Goal: Complete application form: Complete application form

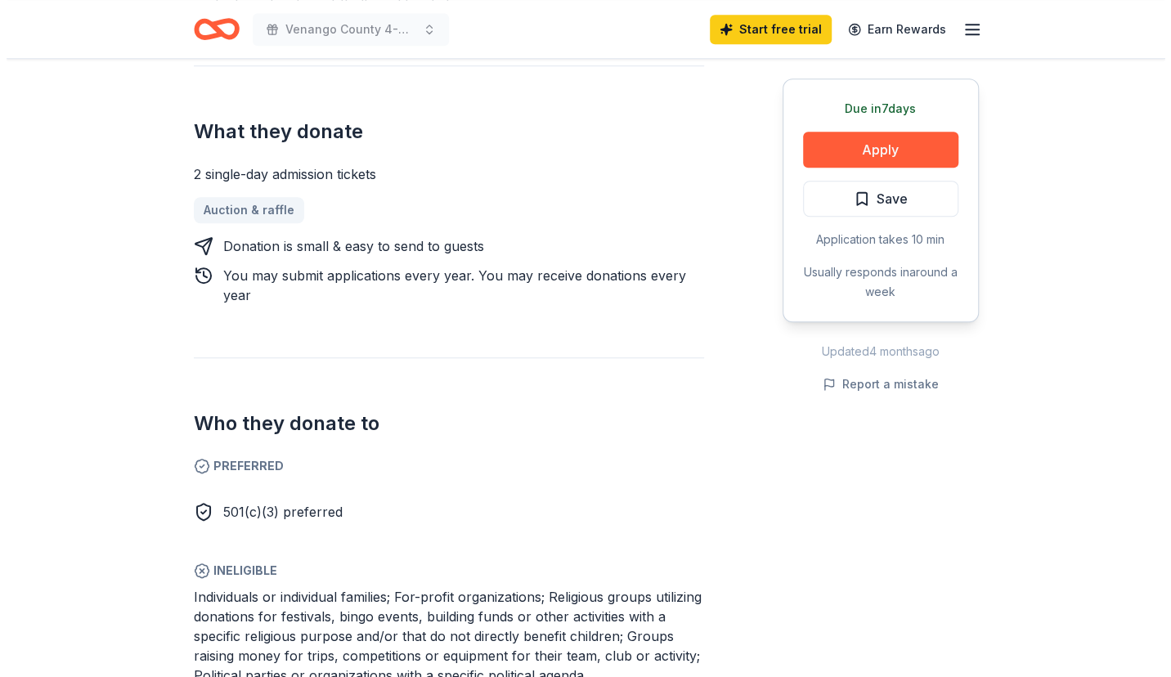
scroll to position [736, 0]
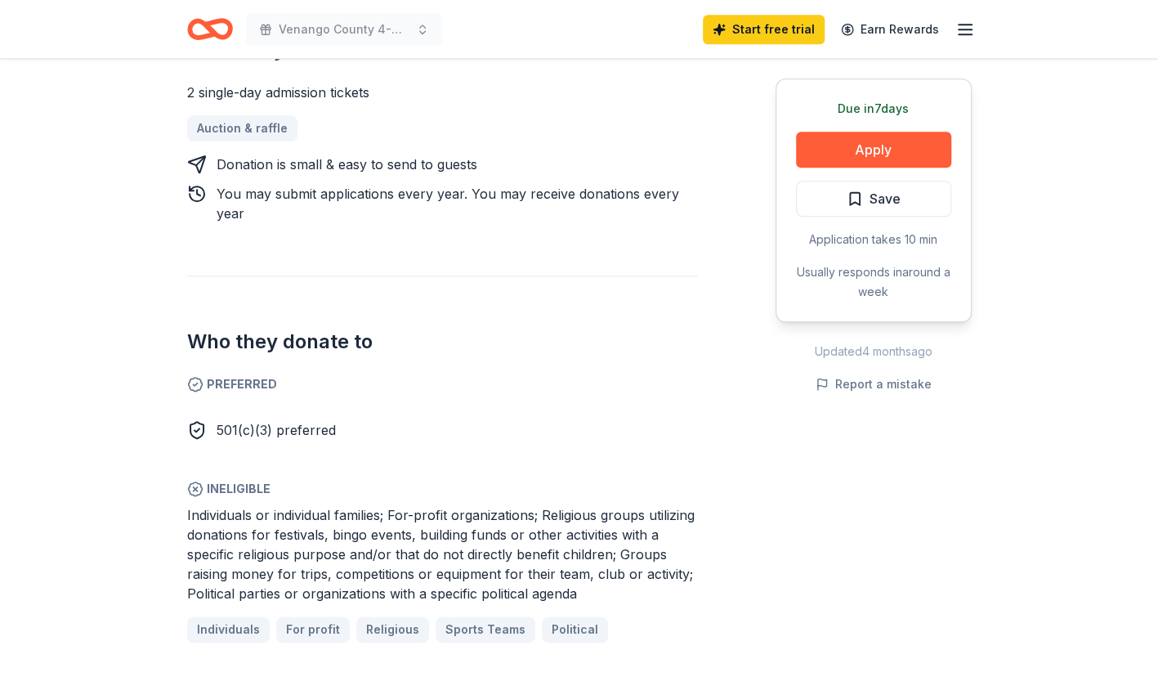
click at [853, 144] on button "Apply" at bounding box center [873, 150] width 155 height 36
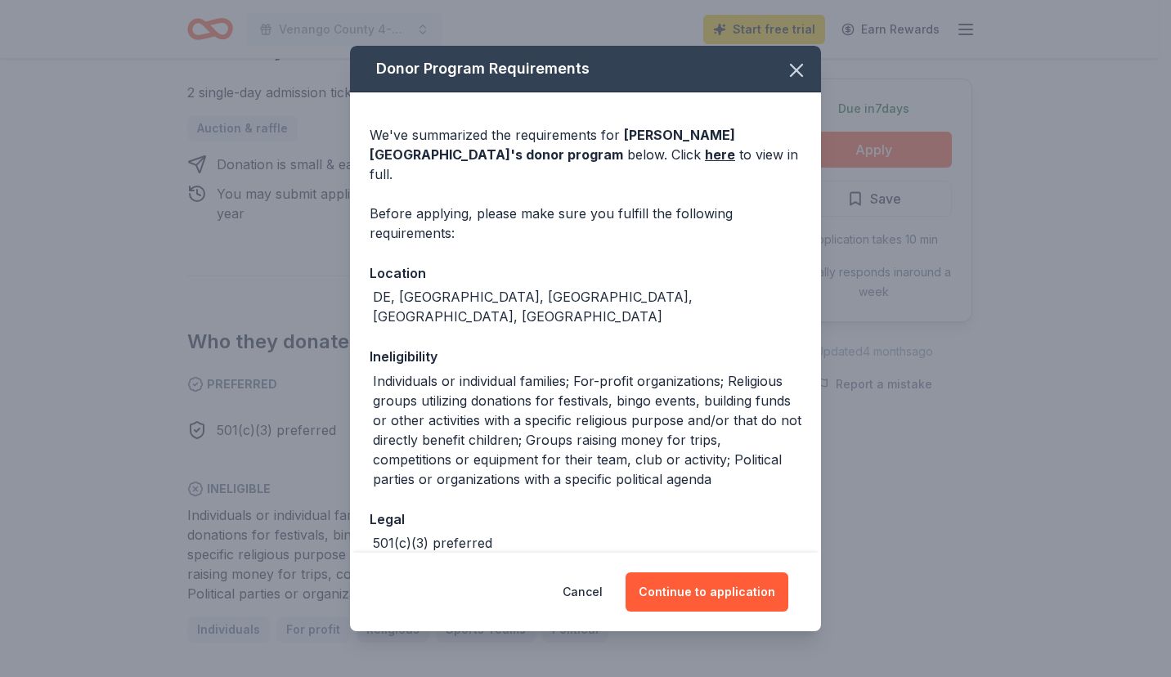
click at [705, 152] on link "here" at bounding box center [720, 155] width 30 height 20
click at [729, 592] on button "Continue to application" at bounding box center [706, 591] width 163 height 39
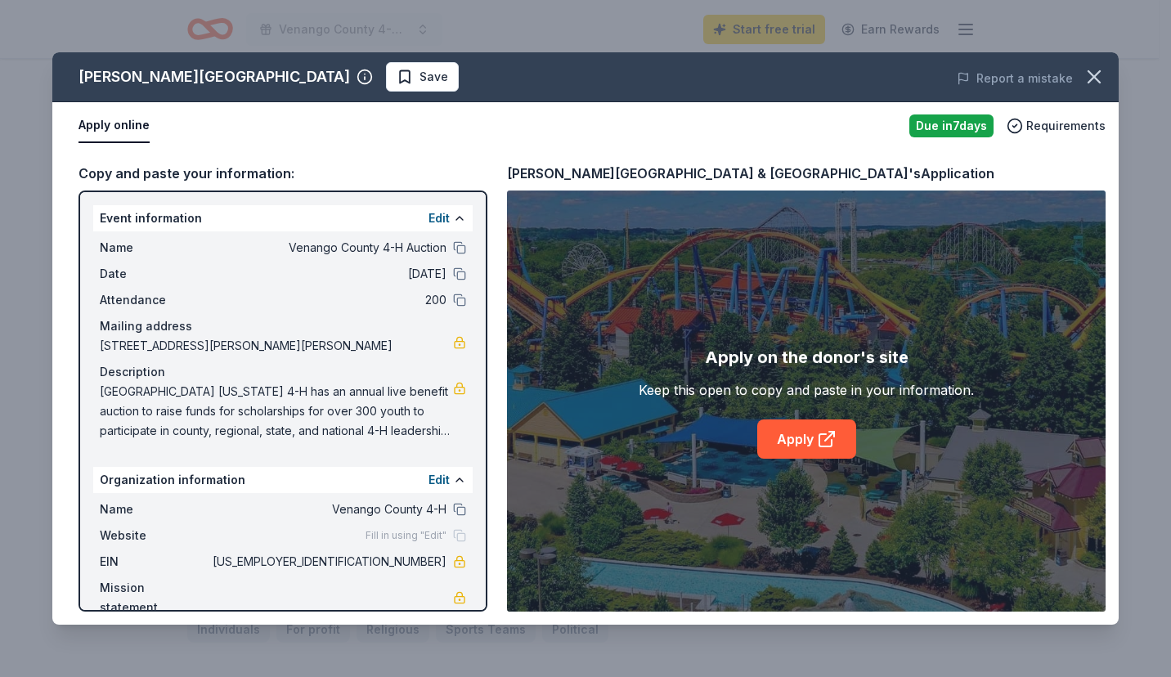
click at [788, 442] on link "Apply" at bounding box center [806, 438] width 99 height 39
click at [796, 433] on link "Apply" at bounding box center [806, 438] width 99 height 39
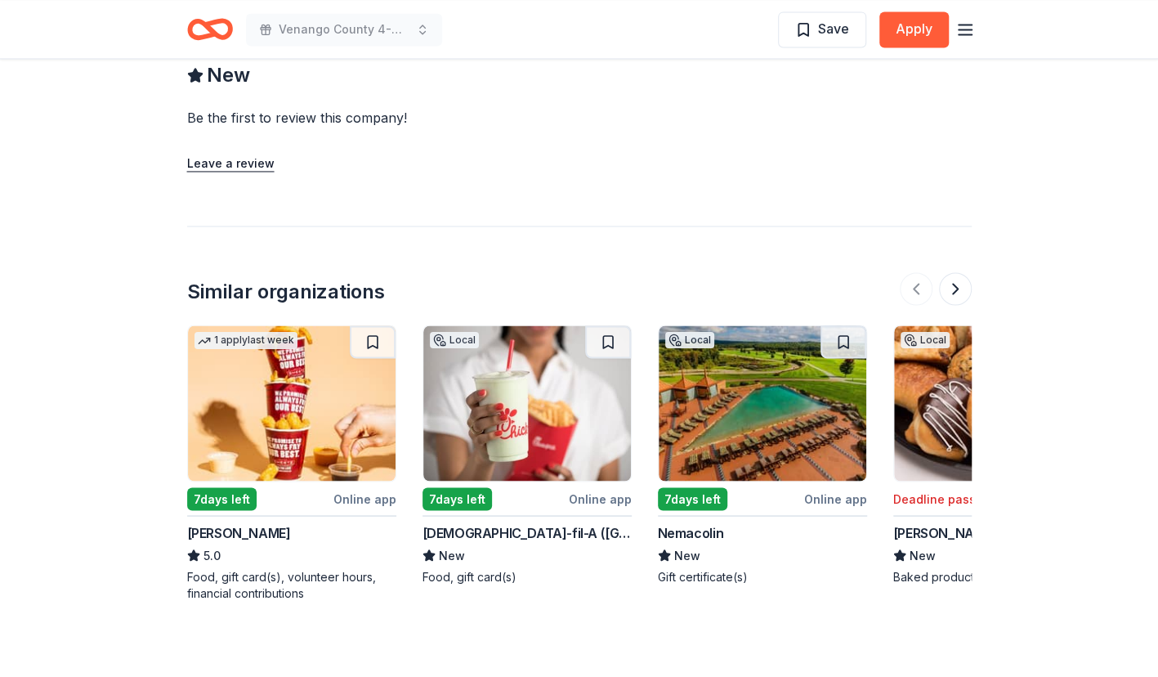
scroll to position [1533, 0]
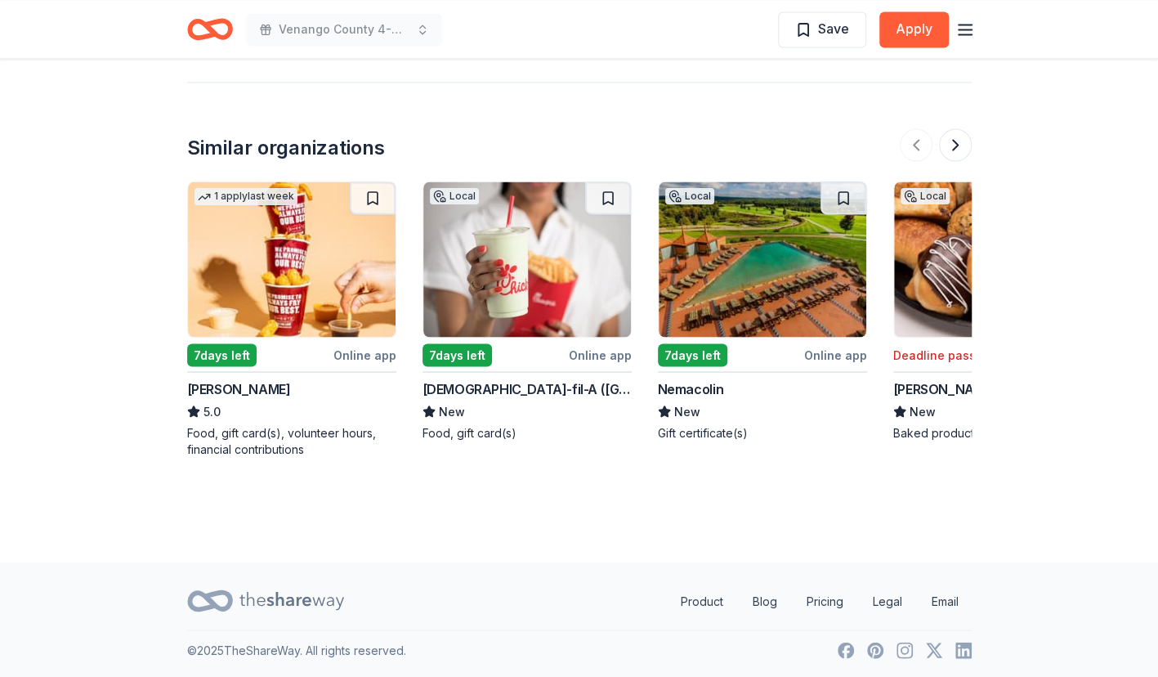
click at [953, 143] on button at bounding box center [955, 144] width 33 height 33
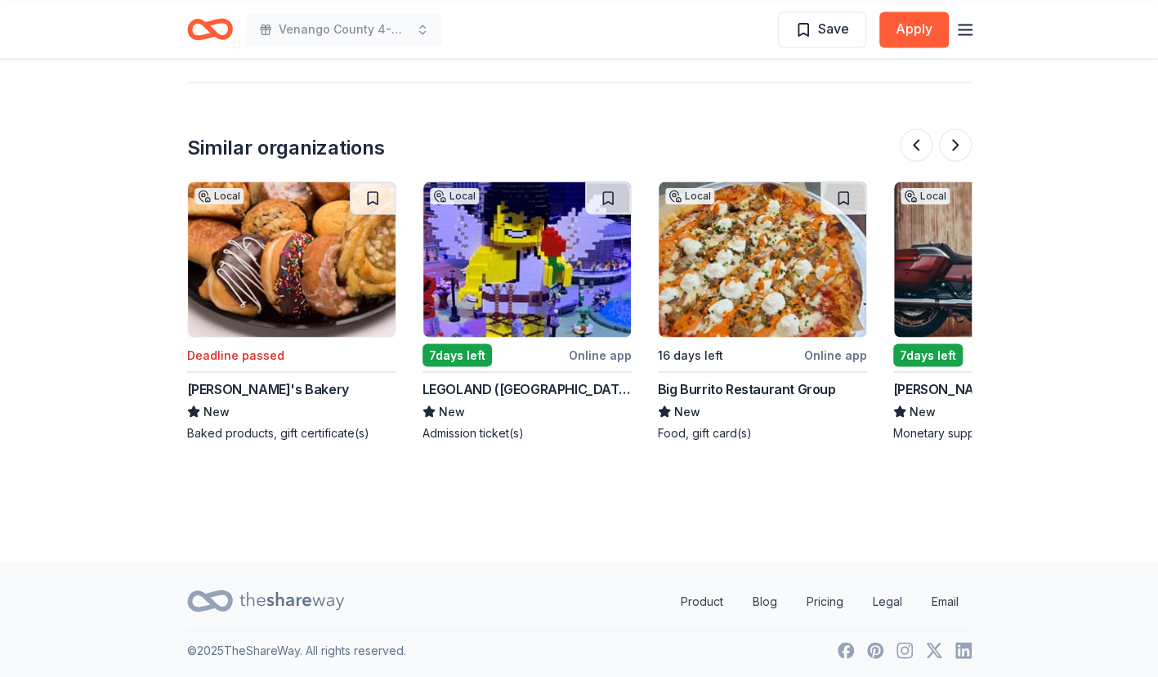
click at [607, 350] on div "Online app" at bounding box center [600, 354] width 63 height 20
click at [957, 145] on button at bounding box center [955, 144] width 33 height 33
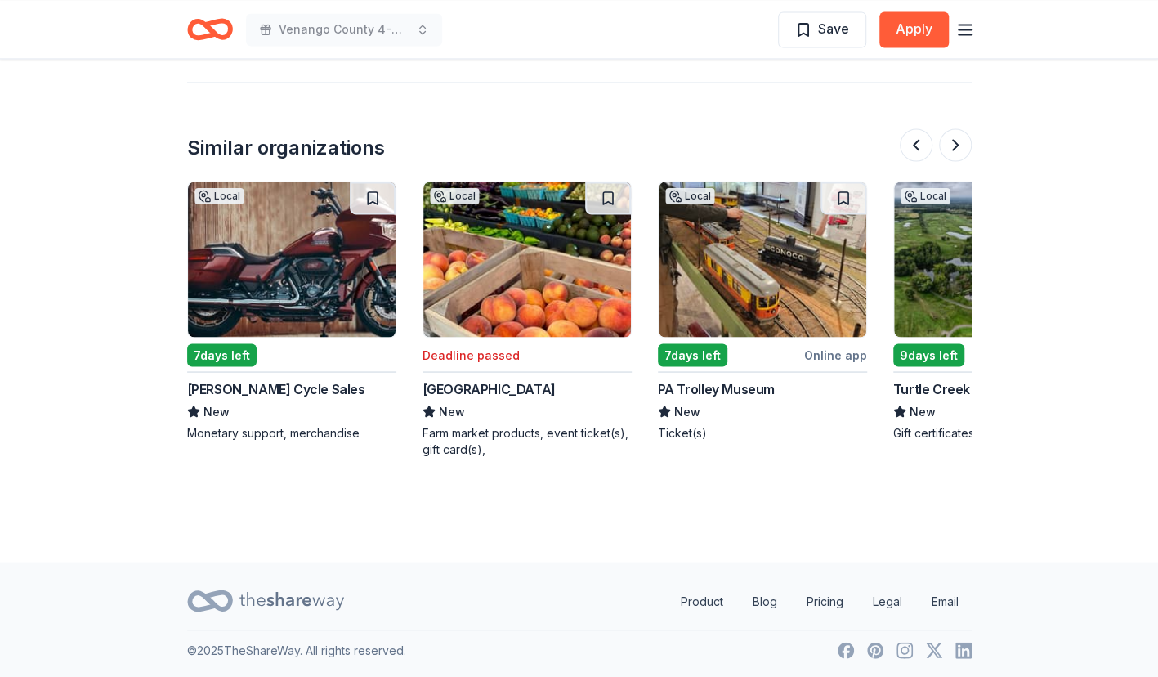
click at [957, 145] on button at bounding box center [955, 144] width 33 height 33
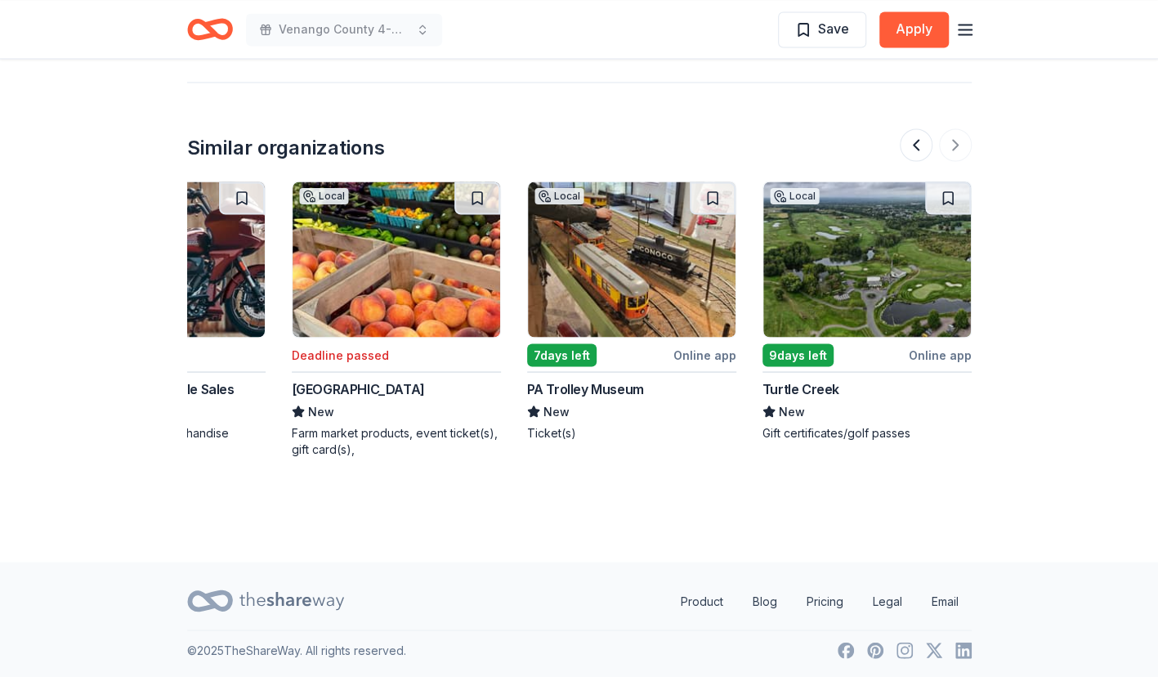
click at [816, 384] on div "Turtle Creek" at bounding box center [801, 388] width 77 height 20
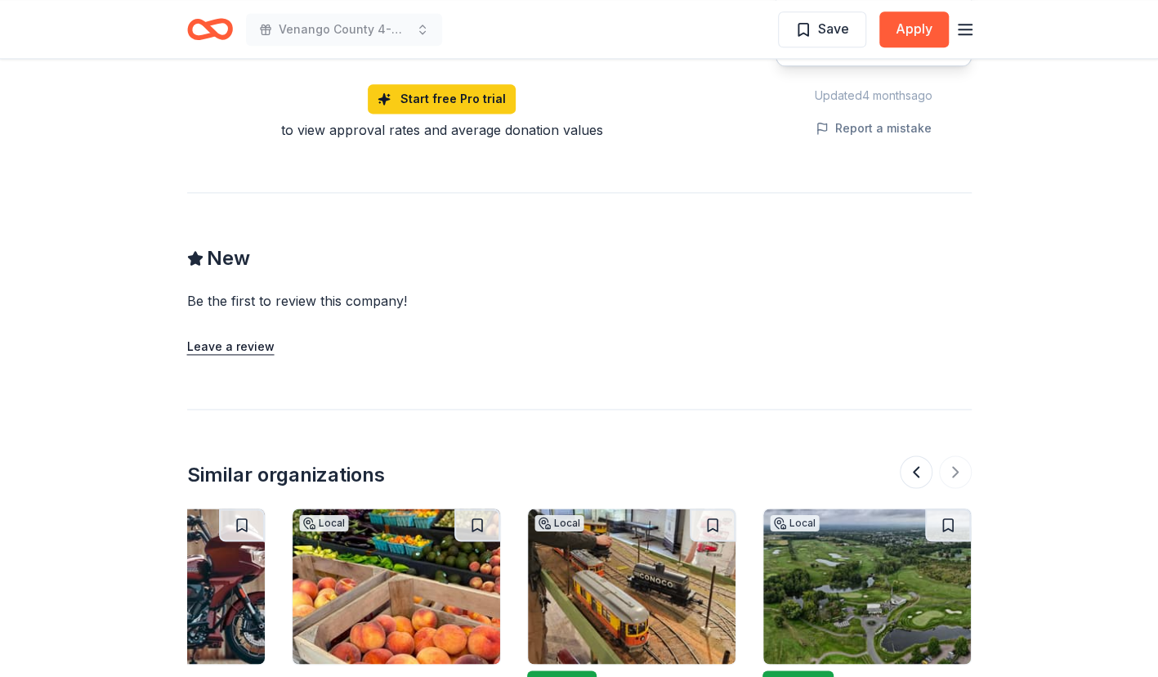
scroll to position [1125, 0]
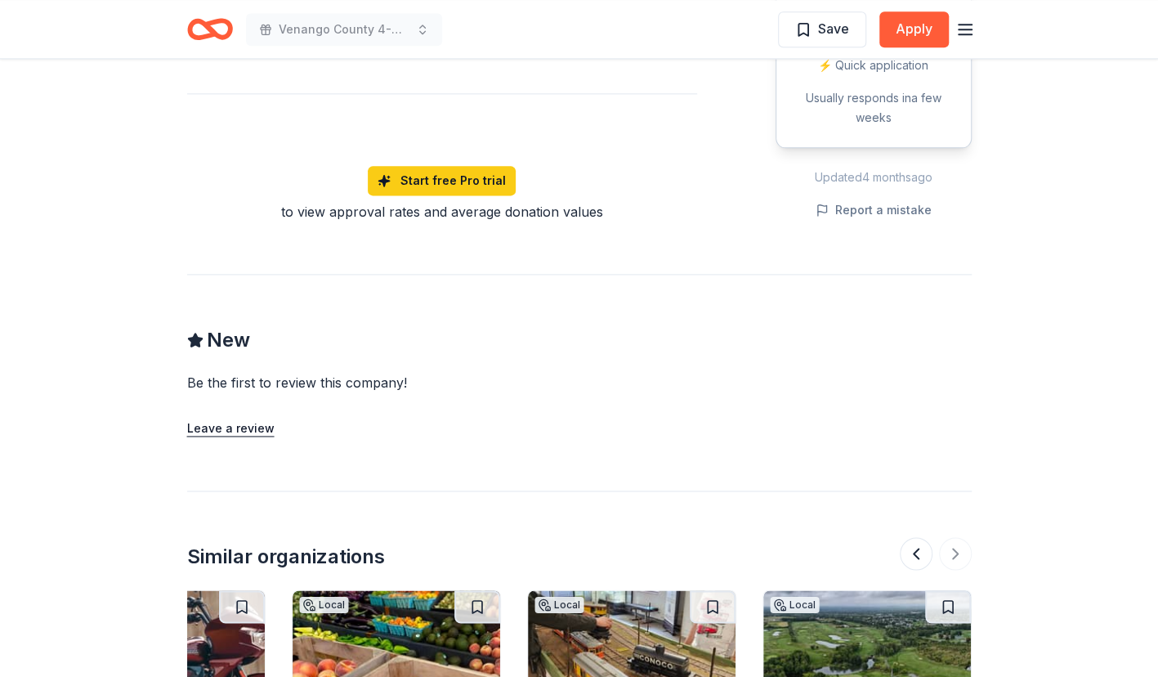
click at [927, 30] on button "Apply" at bounding box center [914, 29] width 69 height 36
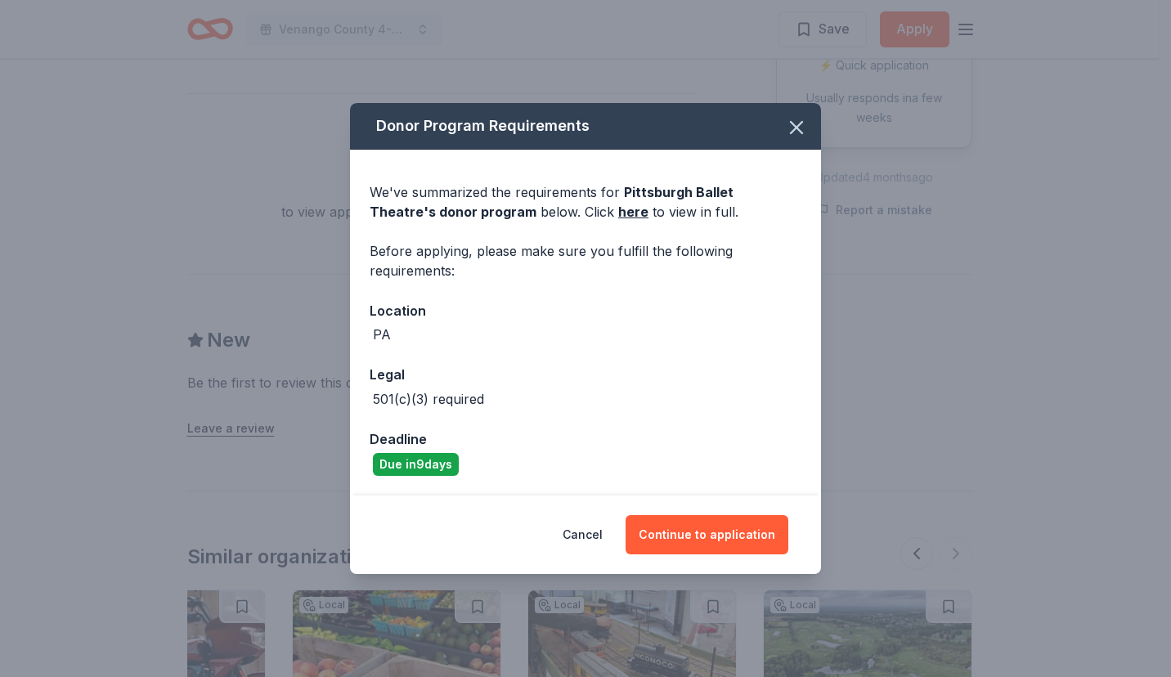
click at [696, 530] on button "Continue to application" at bounding box center [706, 534] width 163 height 39
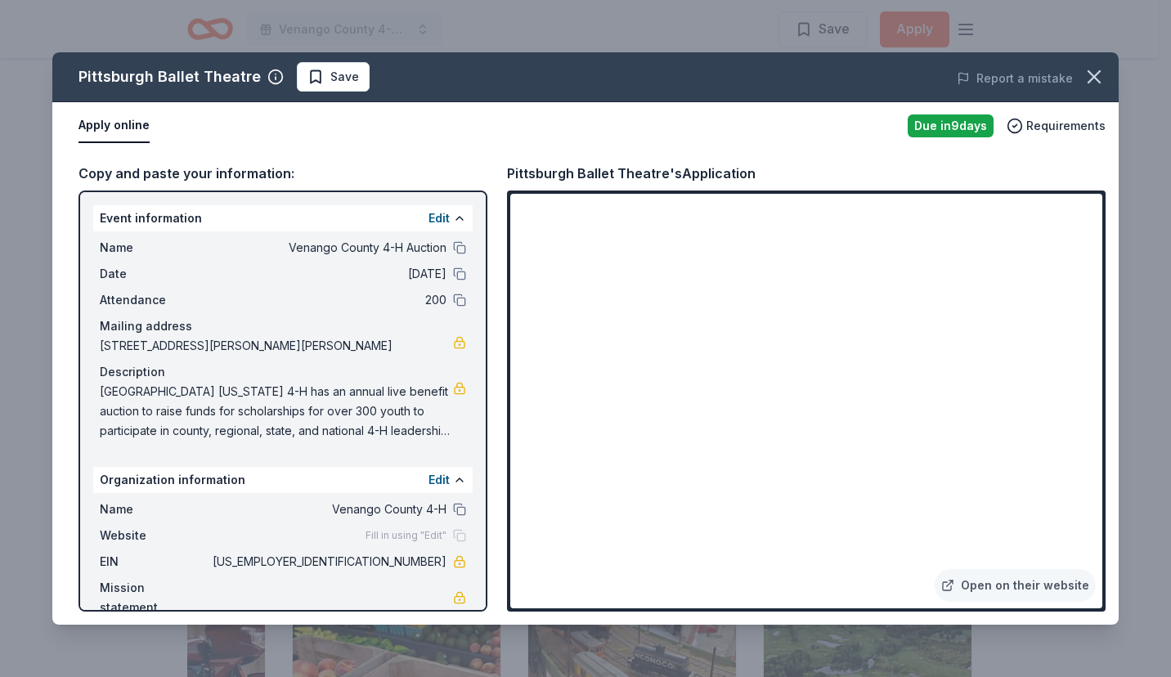
click at [1092, 81] on icon "button" at bounding box center [1093, 76] width 23 height 23
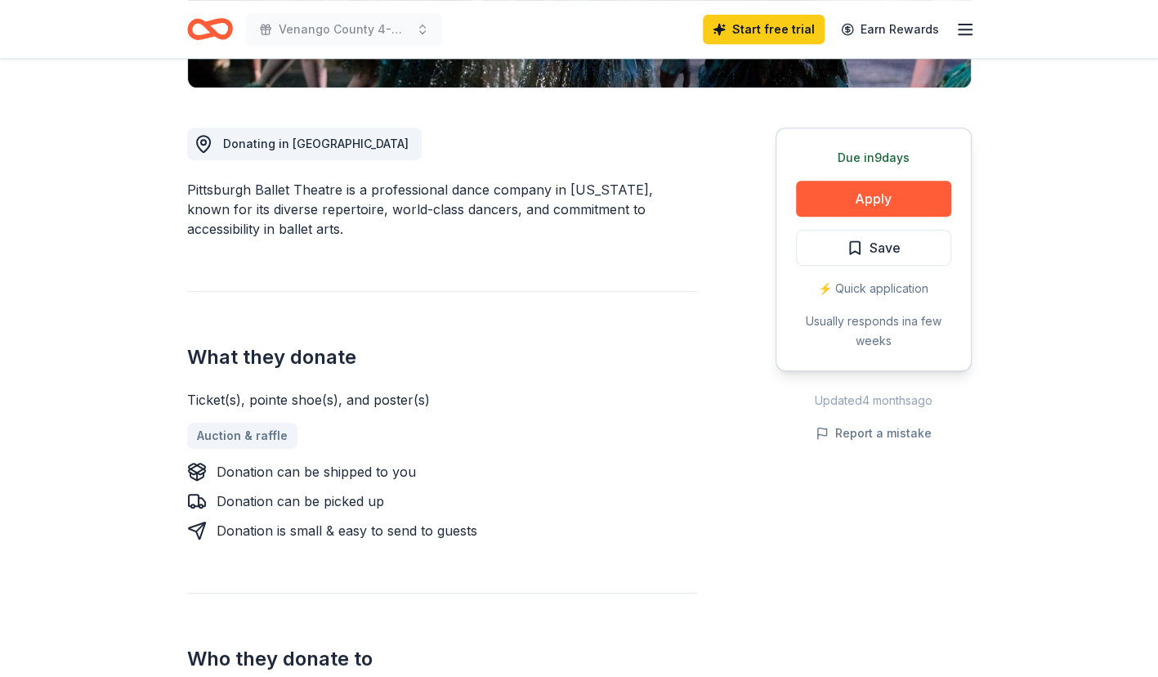
scroll to position [0, 0]
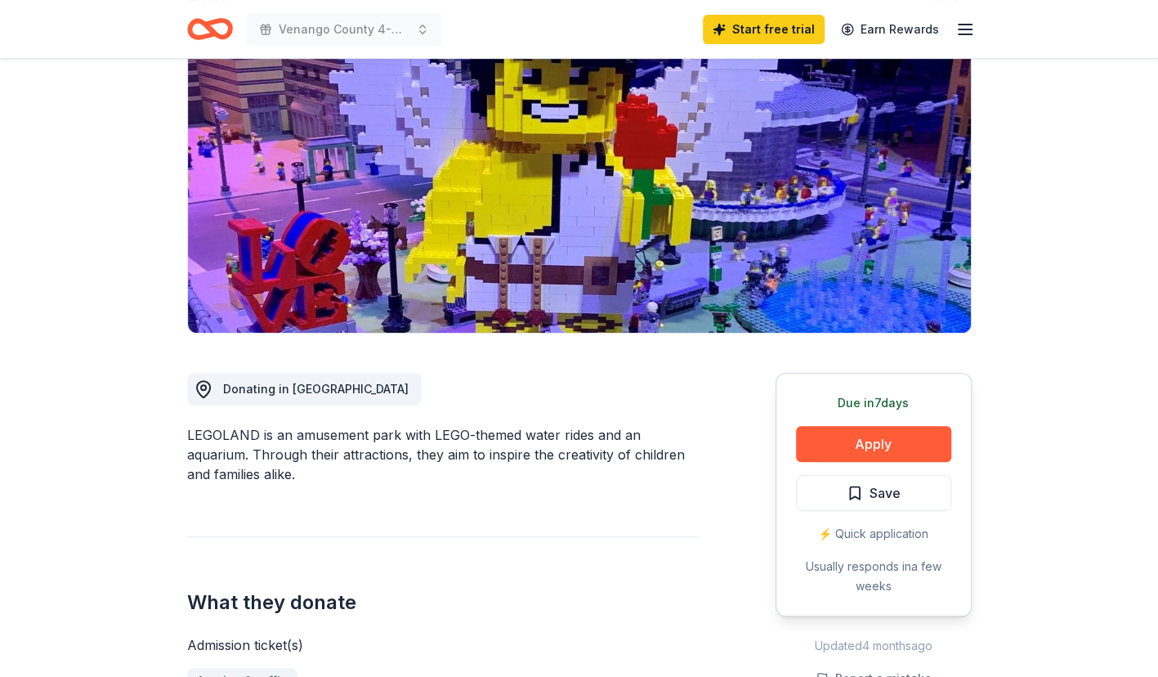
scroll to position [245, 0]
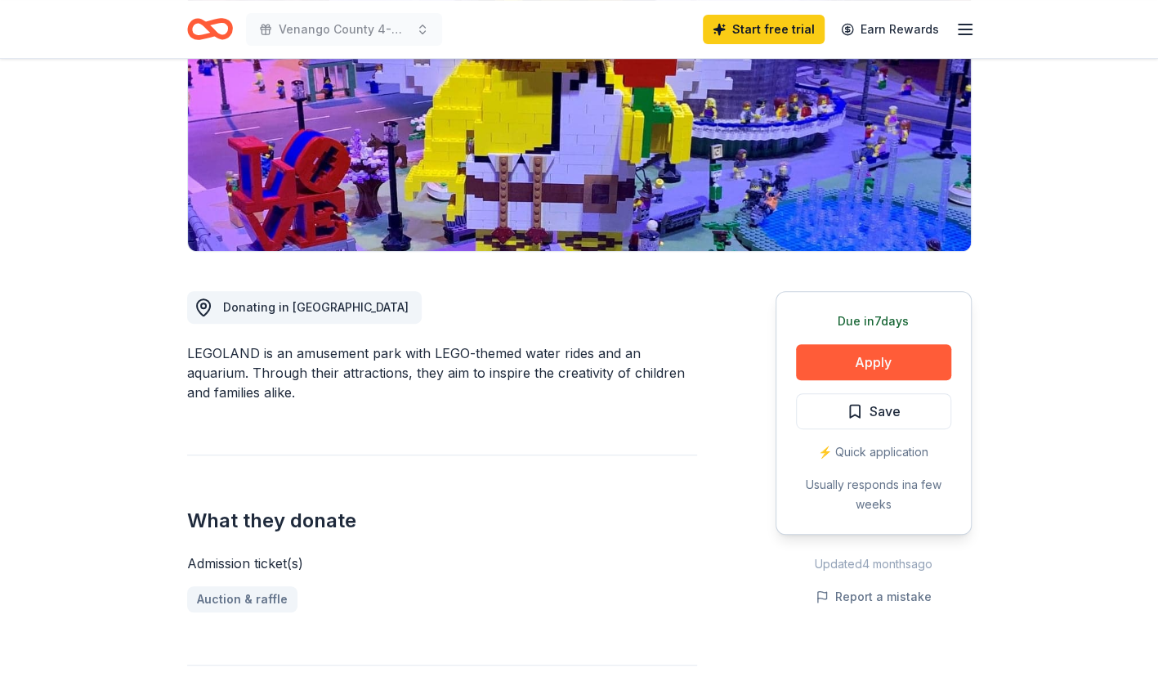
click at [862, 451] on div "⚡️ Quick application" at bounding box center [873, 452] width 155 height 20
click at [870, 369] on button "Apply" at bounding box center [873, 362] width 155 height 36
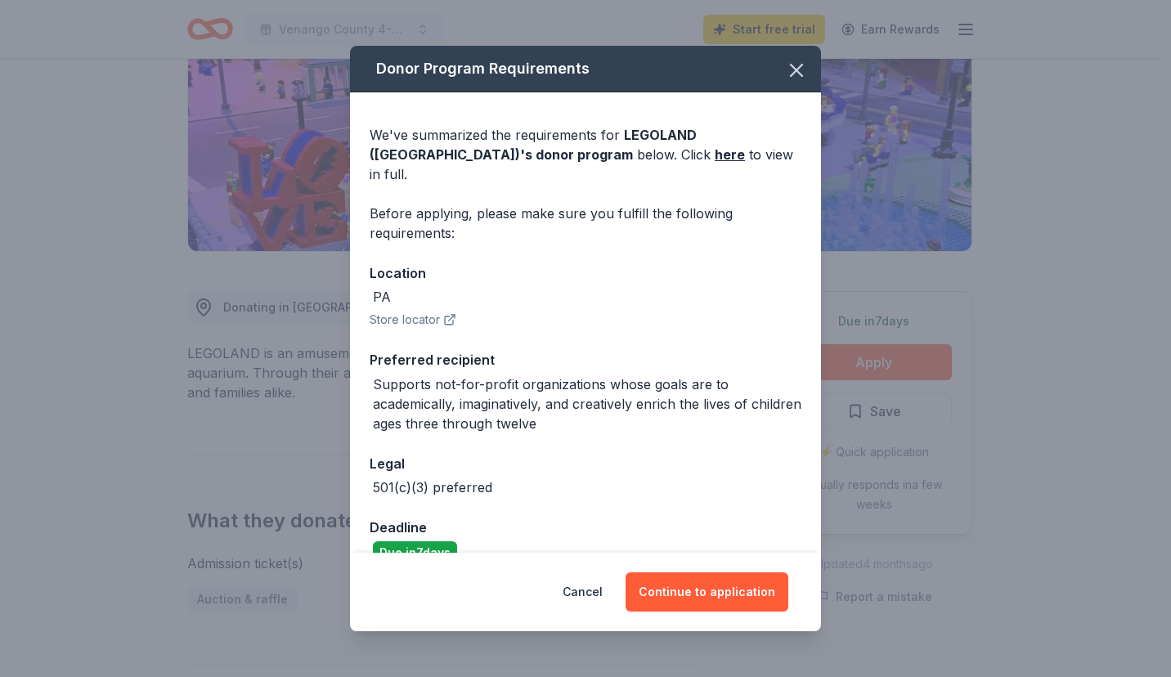
click at [705, 595] on button "Continue to application" at bounding box center [706, 591] width 163 height 39
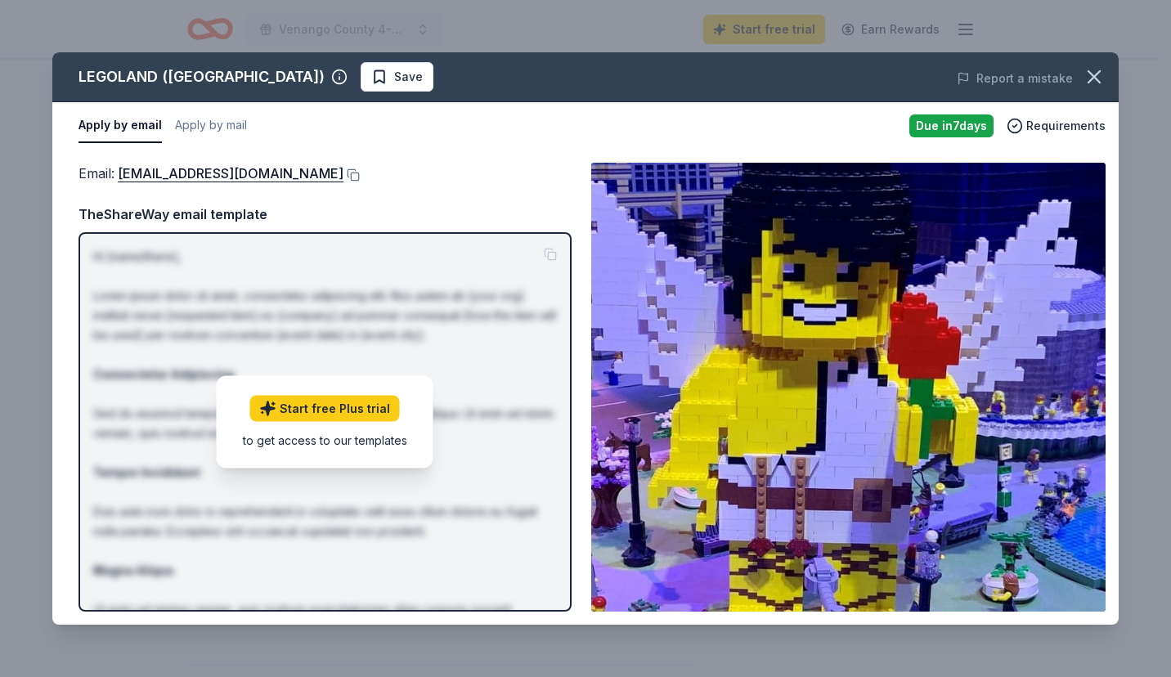
click at [1095, 74] on icon "button" at bounding box center [1093, 76] width 11 height 11
